Goal: Find contact information: Find contact information

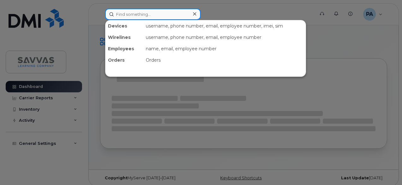
click at [146, 14] on input at bounding box center [153, 14] width 96 height 11
paste input "[PERSON_NAME][EMAIL_ADDRESS][PERSON_NAME][PERSON_NAME][DOMAIN_NAME]"
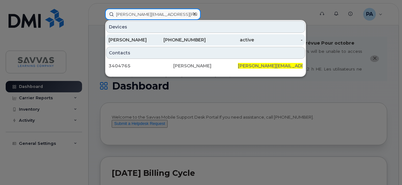
type input "[PERSON_NAME][EMAIL_ADDRESS][PERSON_NAME][PERSON_NAME][DOMAIN_NAME]"
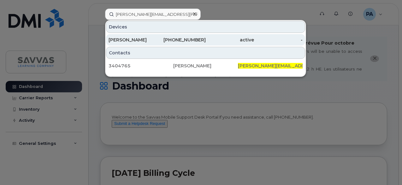
click at [195, 39] on div "702-305-7863" at bounding box center [181, 40] width 49 height 6
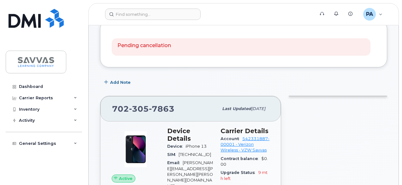
scroll to position [82, 0]
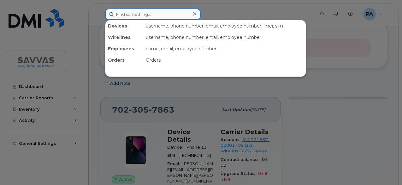
click at [136, 14] on input at bounding box center [153, 14] width 96 height 11
paste input "[PERSON_NAME]"
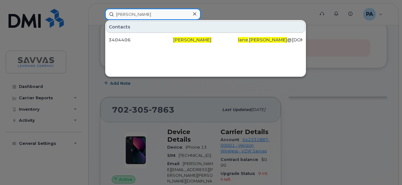
click at [138, 12] on input "[PERSON_NAME]" at bounding box center [153, 14] width 96 height 11
paste input "[EMAIL_ADDRESS][PERSON_NAME][PERSON_NAME][DOMAIN_NAME]"
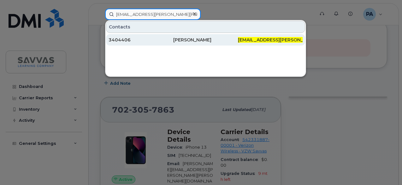
type input "[EMAIL_ADDRESS][PERSON_NAME][PERSON_NAME][DOMAIN_NAME]"
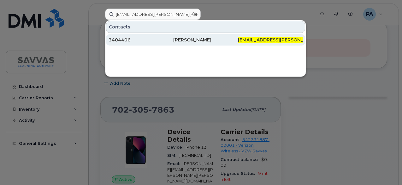
click at [185, 38] on div "[PERSON_NAME]" at bounding box center [205, 40] width 65 height 6
